Goal: Information Seeking & Learning: Find specific fact

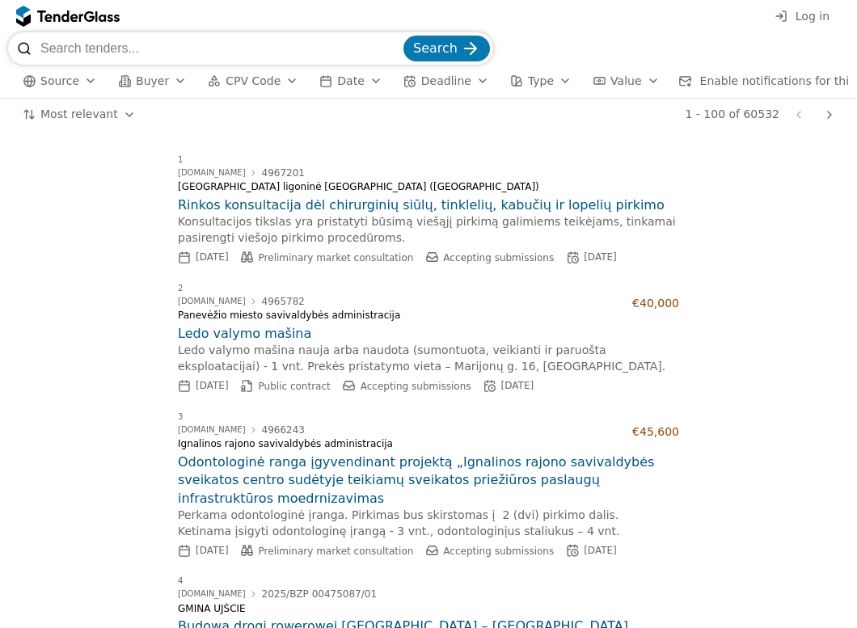
click at [802, 17] on span "Log in" at bounding box center [812, 16] width 34 height 13
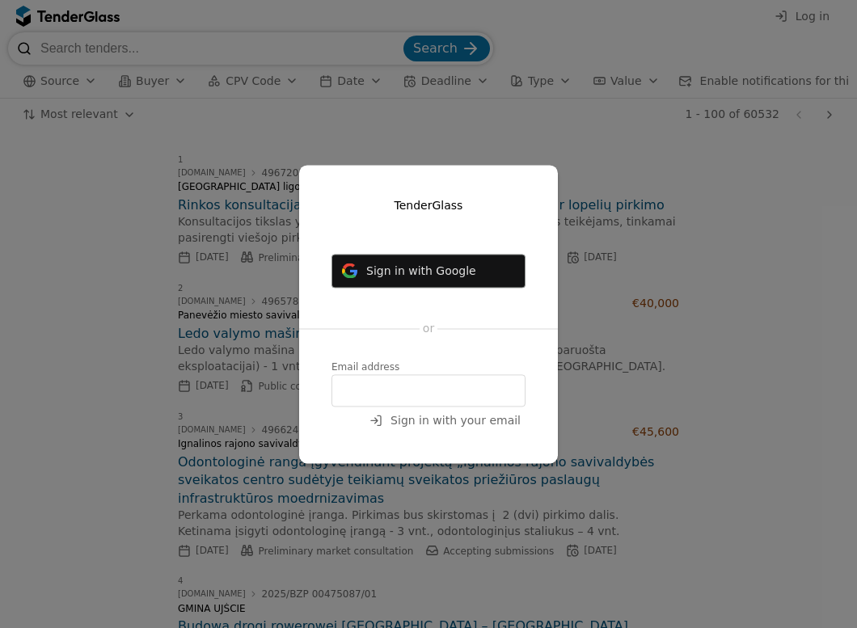
click at [357, 388] on input "email" at bounding box center [428, 390] width 194 height 32
type input "ieva.vitkiene@zilinskis.com"
click at [415, 420] on span "Sign in with your email" at bounding box center [455, 420] width 130 height 13
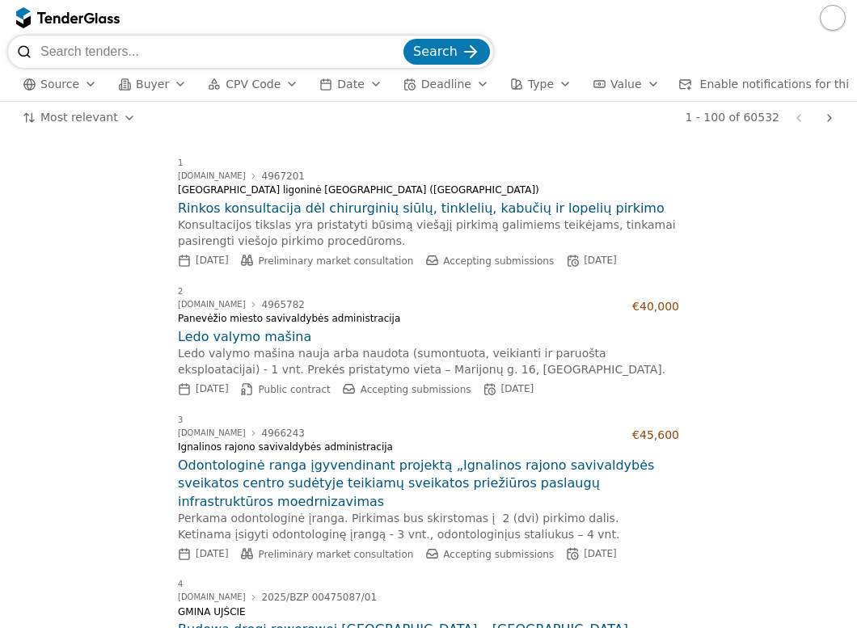
click at [128, 48] on input "search" at bounding box center [220, 52] width 360 height 32
type input "4765110"
click at [438, 54] on span "Search" at bounding box center [435, 51] width 44 height 15
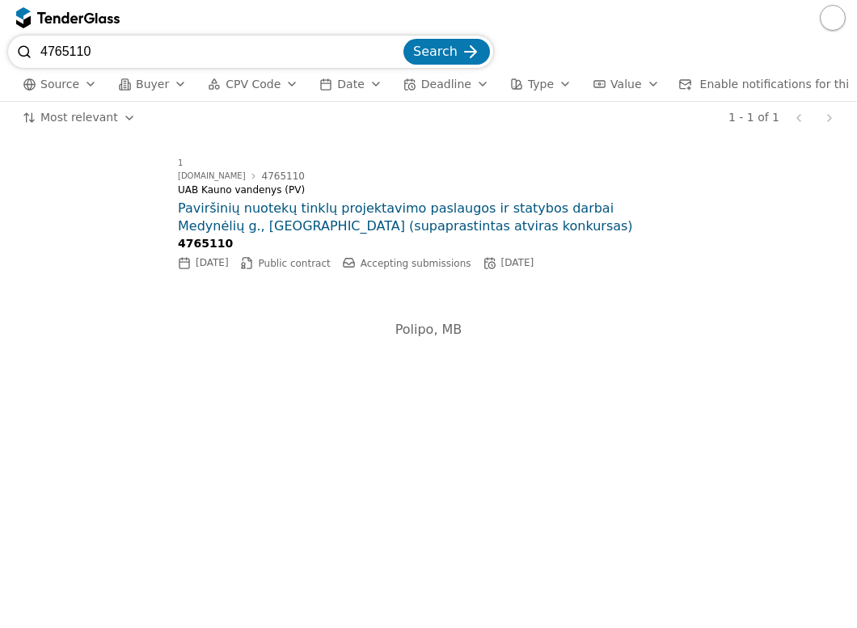
click at [279, 236] on h2 "Paviršinių nuotekų tinklų projektavimo paslaugos ir statybos darbai Medynėlių g…" at bounding box center [428, 218] width 501 height 36
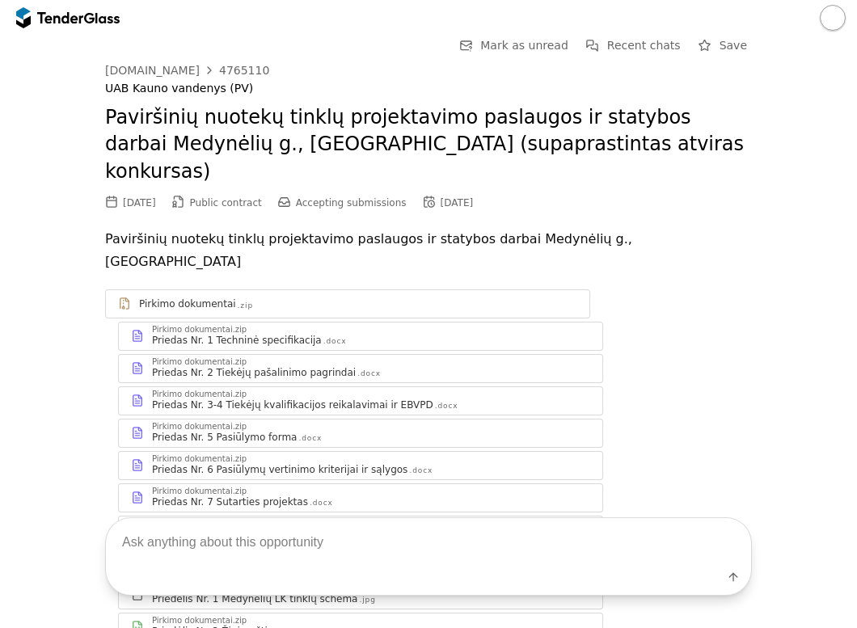
click at [158, 545] on textarea at bounding box center [428, 542] width 645 height 48
paste textarea "Perkančioji organizacija laiko, kad pirkimo objektas kelia grėsmę nacionaliniam…"
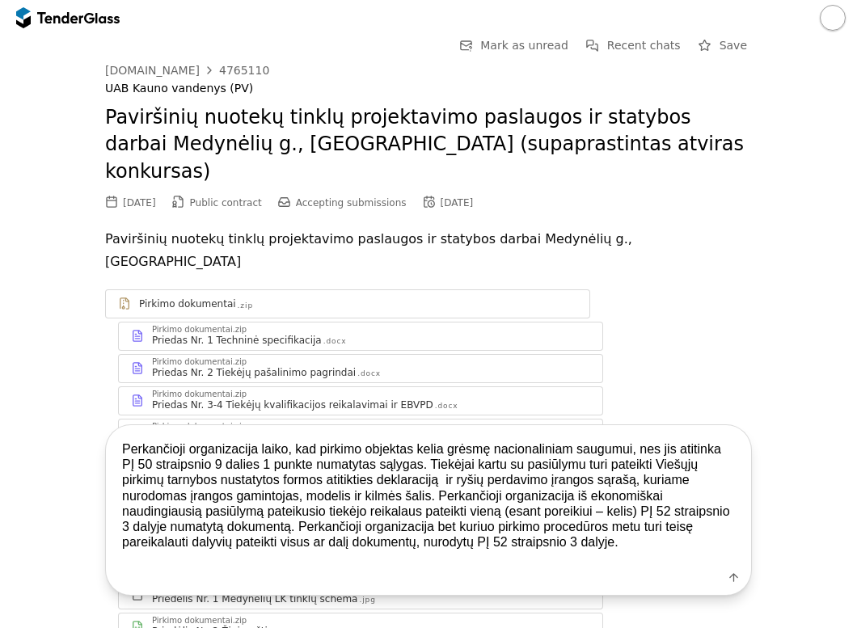
click at [113, 454] on textarea "Perkančioji organizacija laiko, kad pirkimo objektas kelia grėsmę nacionaliniam…" at bounding box center [428, 495] width 645 height 141
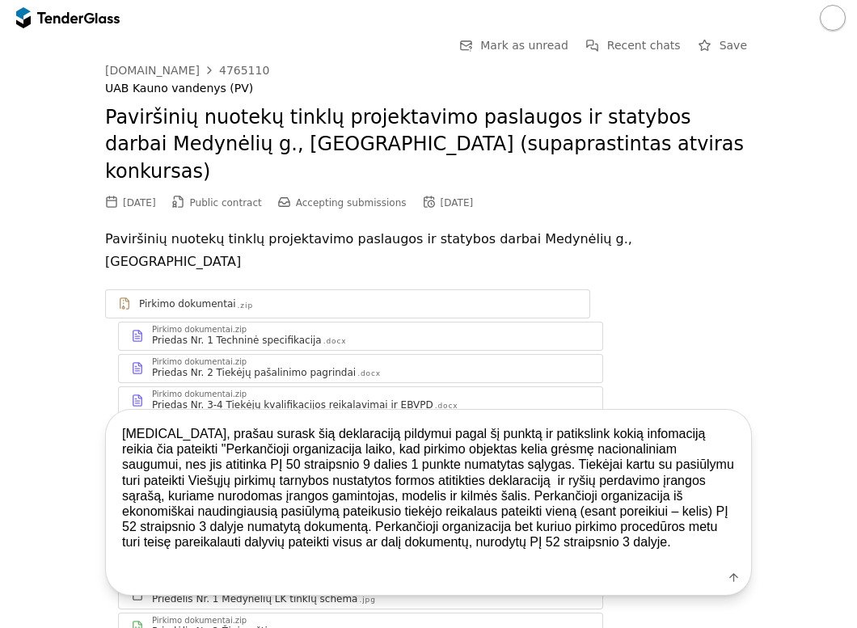
click at [655, 545] on textarea "[MEDICAL_DATA], prašau surask šią deklaraciją pildymui pagal šį punktą ir patik…" at bounding box center [428, 488] width 645 height 157
type textarea "[MEDICAL_DATA], prašau surask šią deklaraciją pildymui pagal šį punktą ir patik…"
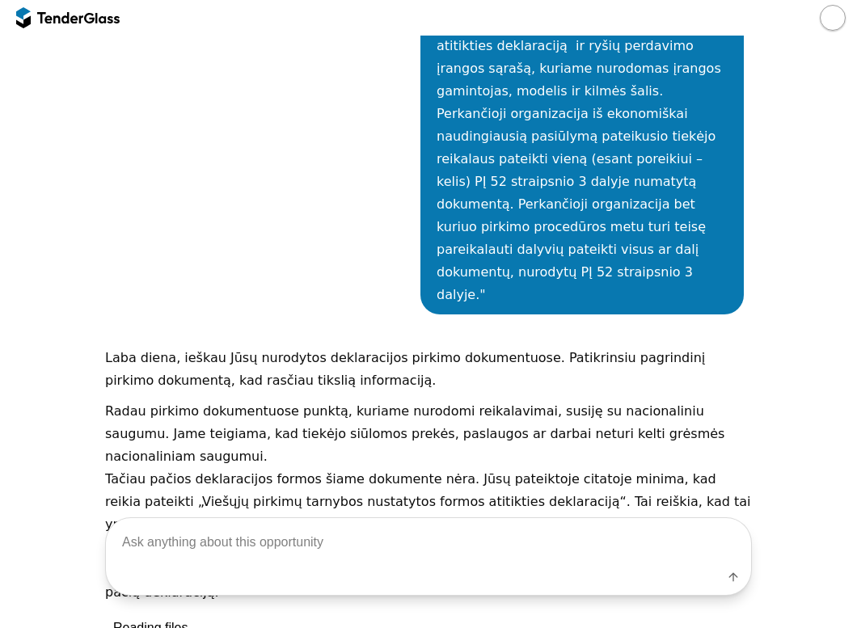
scroll to position [1121, 0]
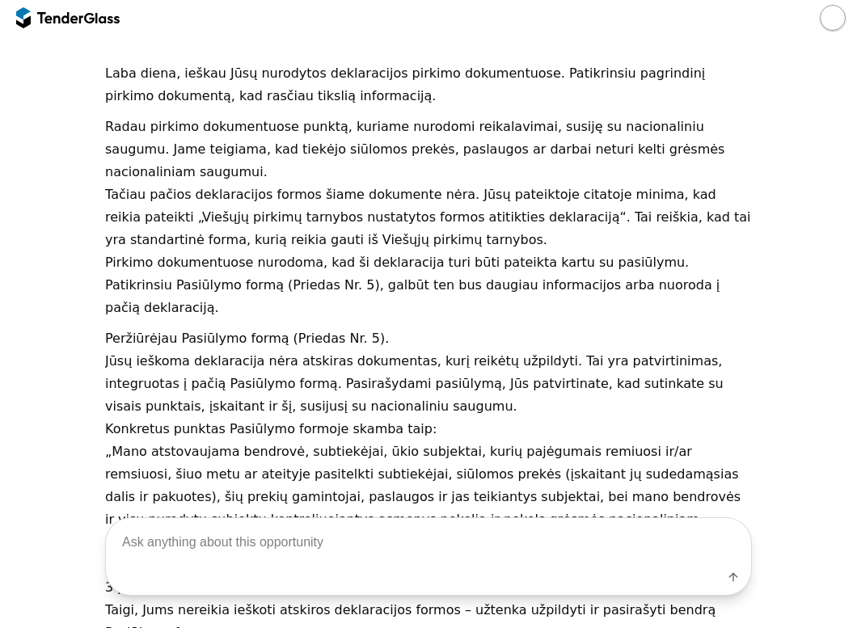
scroll to position [1387, 0]
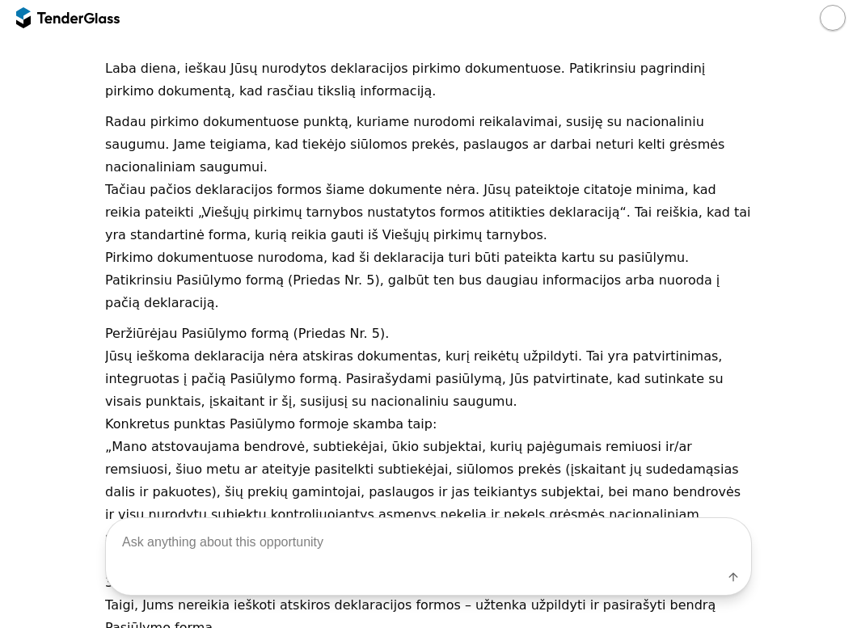
drag, startPoint x: 559, startPoint y: 420, endPoint x: 499, endPoint y: 446, distance: 65.9
copy p "ryšių perdavimo įrangos sąrašą , kuriame nurodomas įrangos gamintojas, modelis …"
